Goal: Navigation & Orientation: Find specific page/section

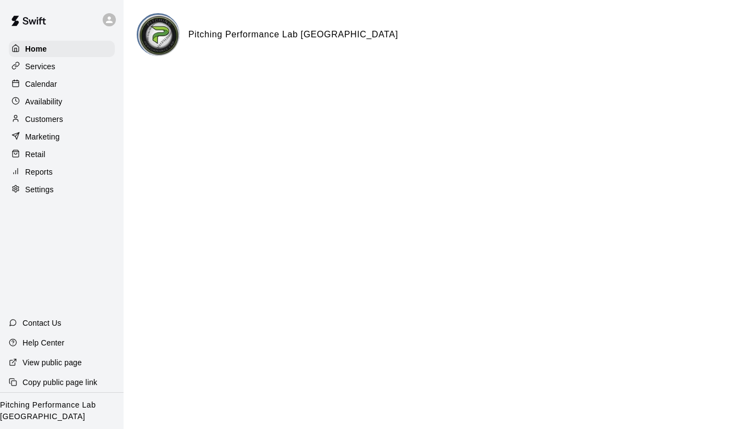
click at [55, 118] on p "Customers" at bounding box center [44, 119] width 38 height 11
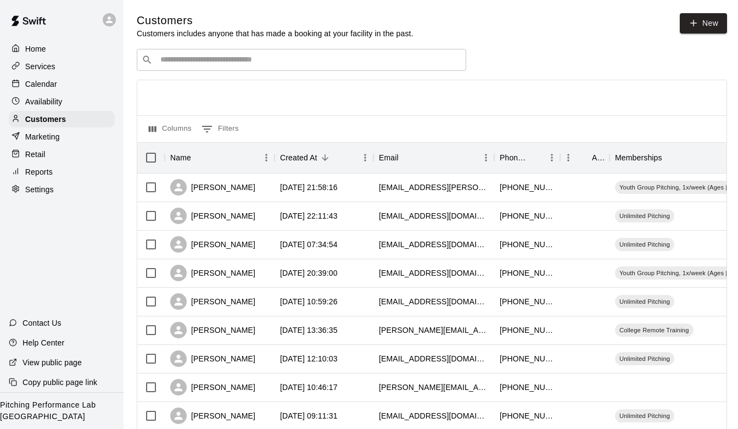
click at [53, 71] on p "Services" at bounding box center [40, 66] width 30 height 11
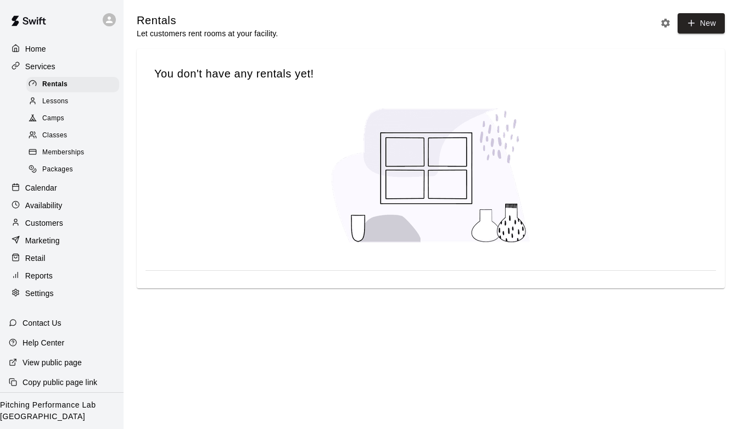
click at [67, 159] on div "Memberships" at bounding box center [72, 152] width 93 height 15
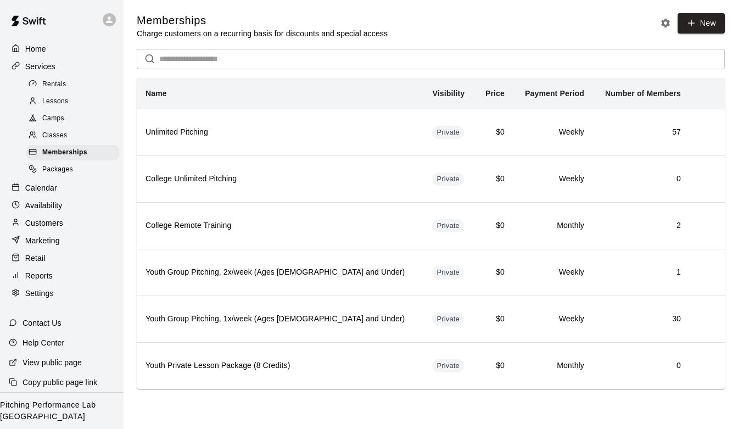
click at [66, 226] on div "Customers" at bounding box center [62, 223] width 106 height 16
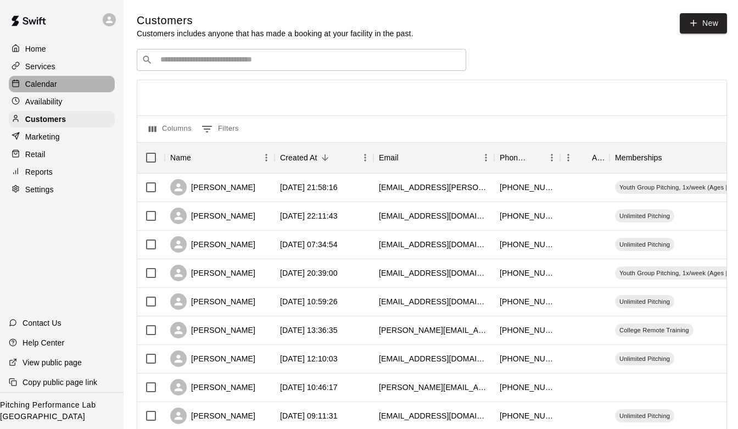
click at [70, 82] on div "Calendar" at bounding box center [62, 84] width 106 height 16
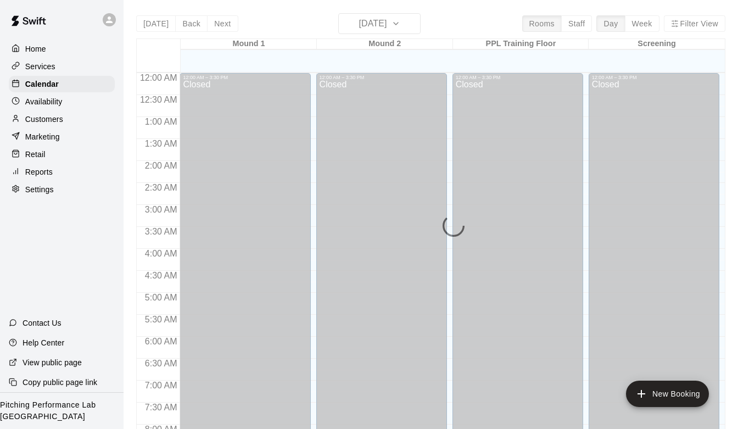
scroll to position [599, 0]
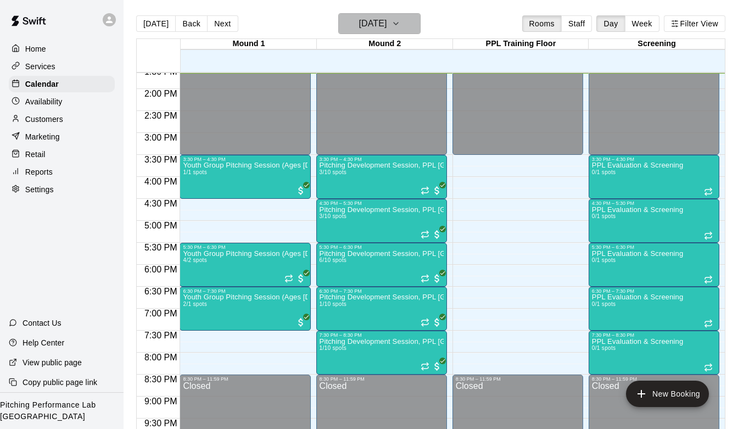
click at [417, 25] on button "[DATE]" at bounding box center [379, 23] width 82 height 21
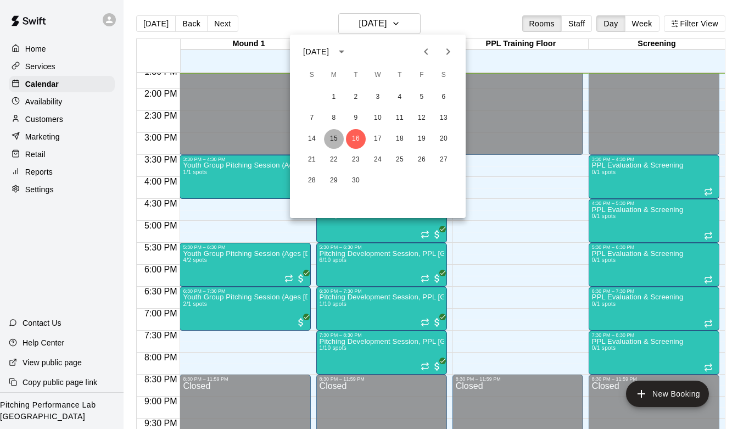
click at [331, 140] on button "15" at bounding box center [334, 139] width 20 height 20
